Goal: Navigation & Orientation: Find specific page/section

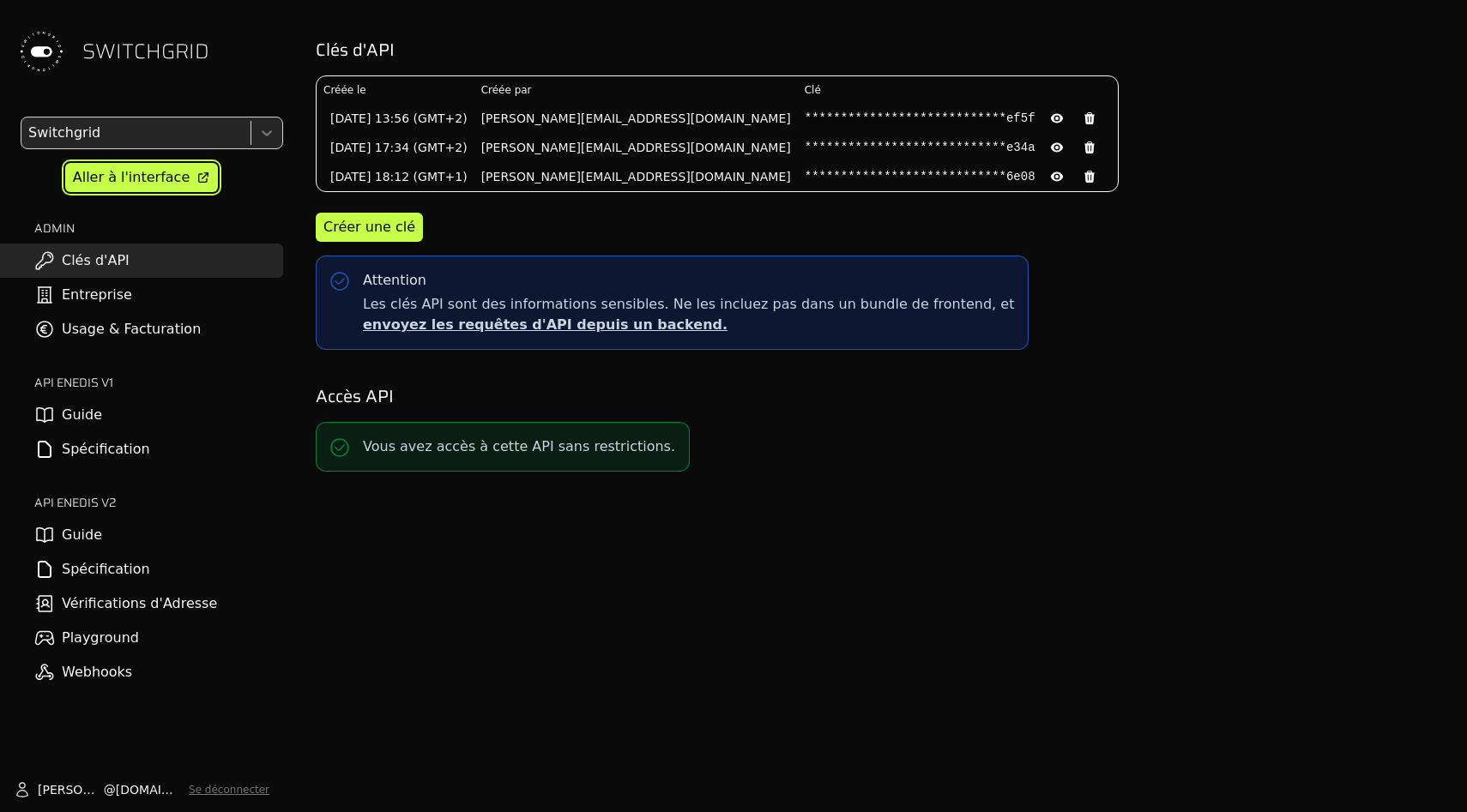
click at [108, 174] on div "Aller à l'interface" at bounding box center [132, 177] width 117 height 21
